Goal: Obtain resource: Obtain resource

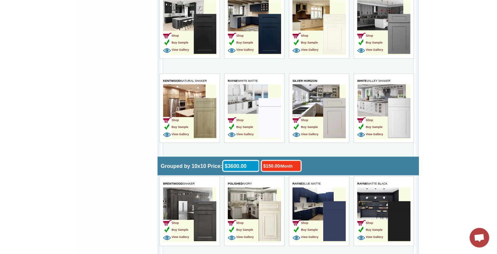
scroll to position [1303, 0]
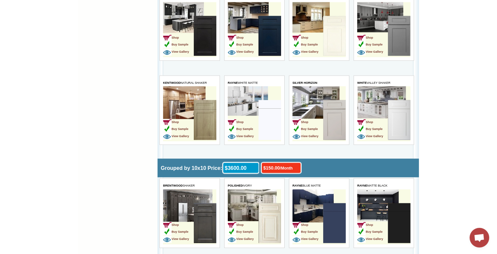
click at [264, 91] on td "Shop Buy Sample View Gallery" at bounding box center [254, 113] width 53 height 55
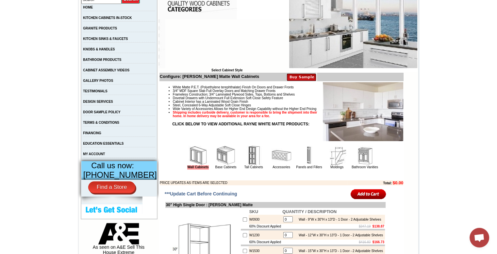
scroll to position [131, 0]
click at [333, 115] on img at bounding box center [363, 111] width 80 height 59
click at [346, 118] on img at bounding box center [363, 111] width 80 height 59
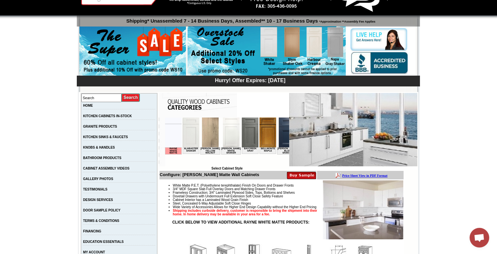
scroll to position [0, 985]
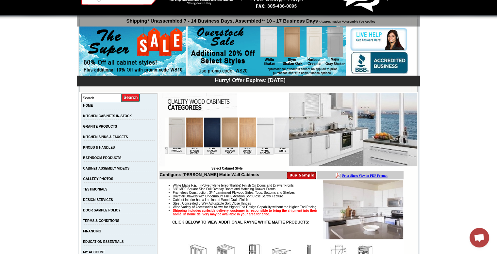
click at [274, 139] on img at bounding box center [282, 132] width 17 height 30
click at [274, 137] on img at bounding box center [282, 132] width 17 height 30
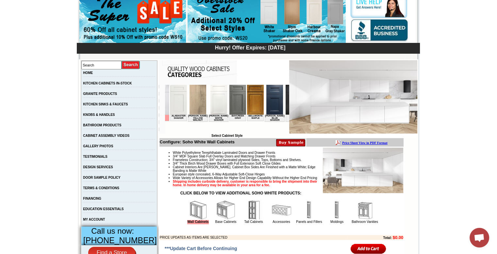
scroll to position [0, 14]
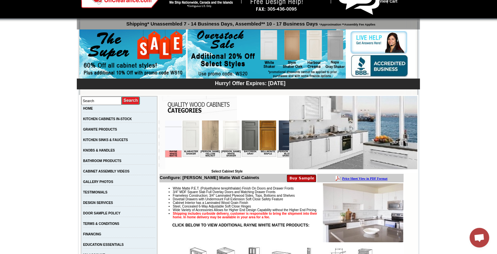
scroll to position [33, 0]
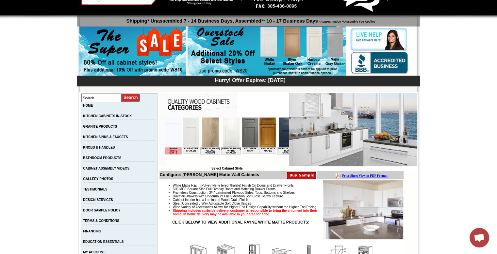
click at [353, 174] on b "Price Sheet View in PDF Format" at bounding box center [364, 176] width 45 height 4
